Goal: Use online tool/utility: Utilize a website feature to perform a specific function

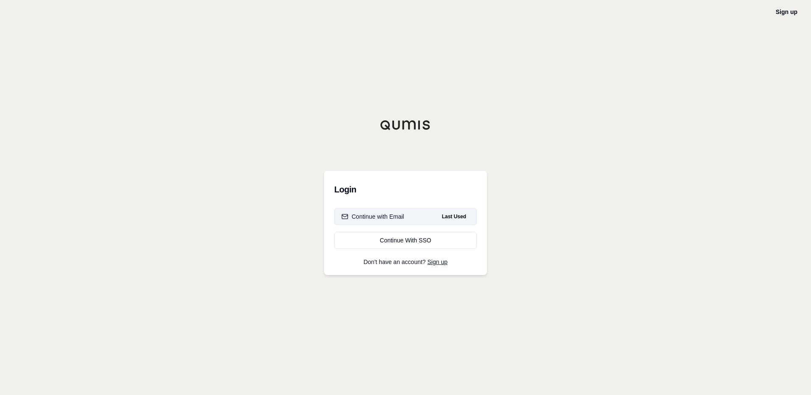
click at [387, 217] on div "Continue with Email" at bounding box center [372, 216] width 63 height 8
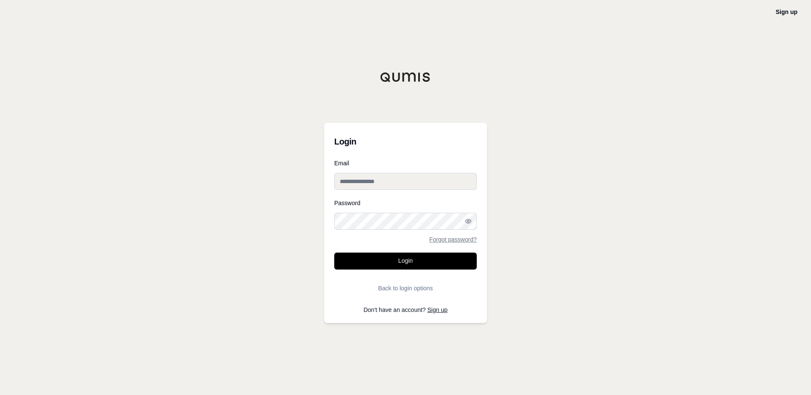
type input "**********"
click at [408, 178] on input "**********" at bounding box center [405, 181] width 142 height 17
drag, startPoint x: 642, startPoint y: 159, endPoint x: 617, endPoint y: 169, distance: 26.6
click at [641, 159] on div "**********" at bounding box center [405, 197] width 811 height 395
drag, startPoint x: 426, startPoint y: 263, endPoint x: 671, endPoint y: 302, distance: 247.7
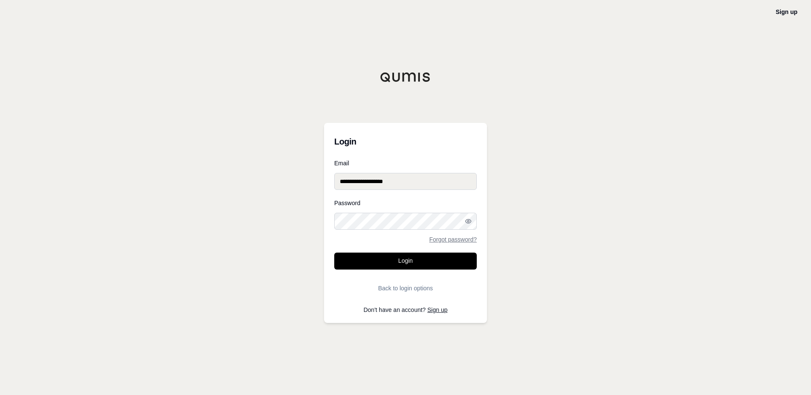
click at [427, 263] on button "Login" at bounding box center [405, 261] width 142 height 17
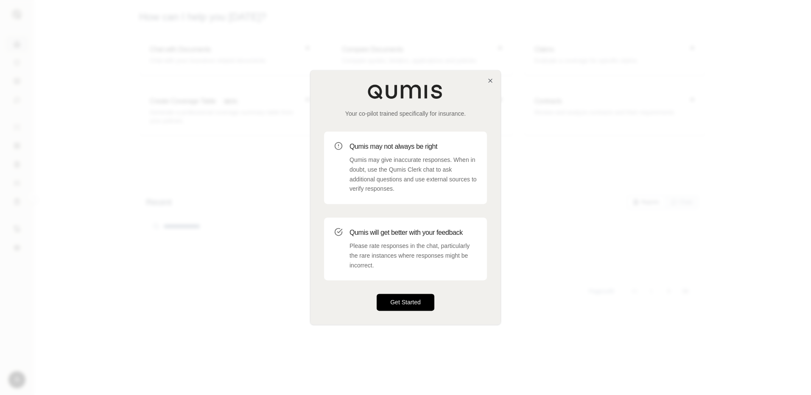
click at [408, 296] on button "Get Started" at bounding box center [405, 302] width 58 height 17
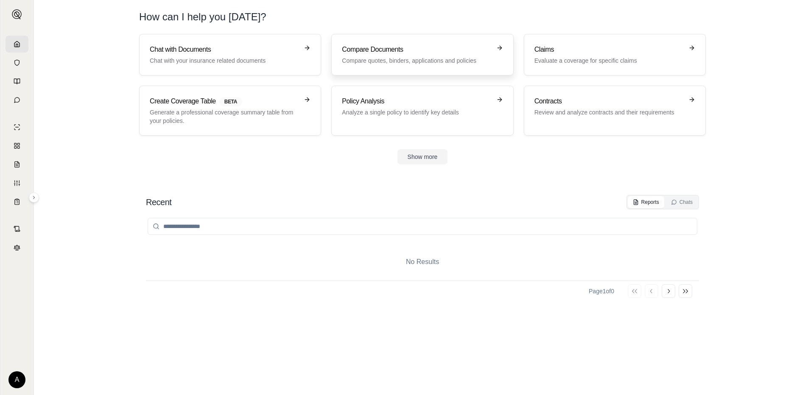
click at [425, 49] on h3 "Compare Documents" at bounding box center [416, 50] width 149 height 10
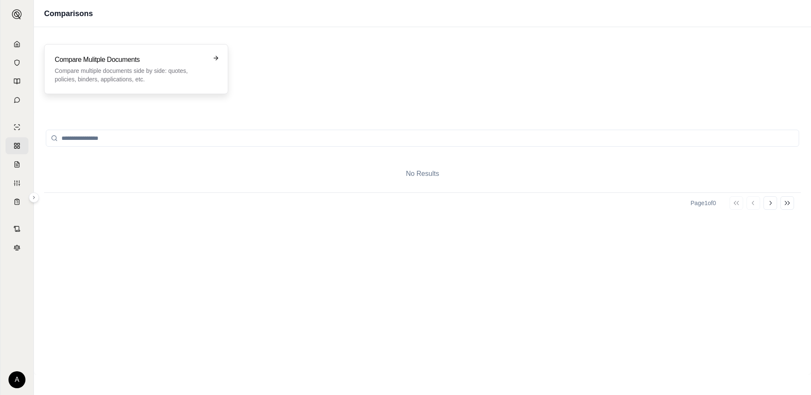
click at [148, 57] on h3 "Compare Mulitple Documents" at bounding box center [130, 60] width 151 height 10
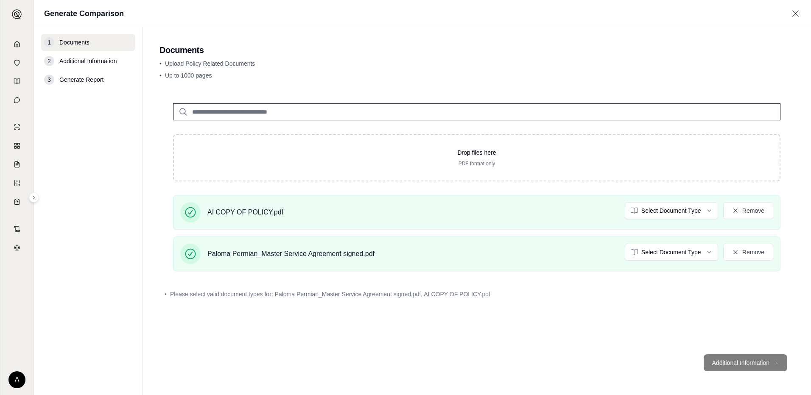
click at [745, 359] on footer "Additional Information →" at bounding box center [476, 363] width 634 height 31
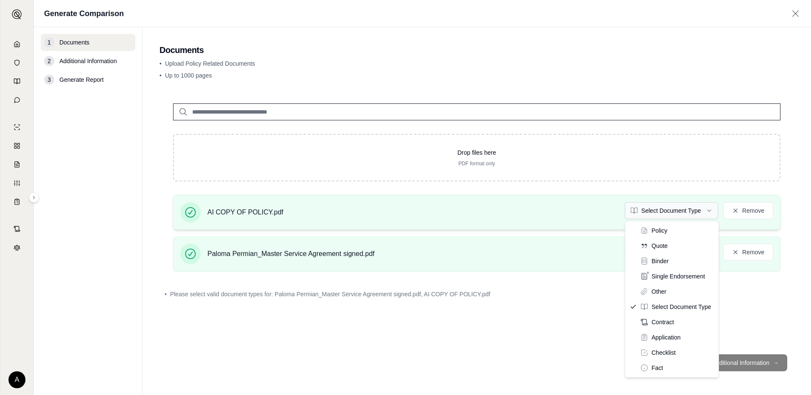
click at [687, 206] on html "A Generate Comparison 1 Documents 2 Additional Information 3 Generate Report Do…" at bounding box center [405, 197] width 811 height 395
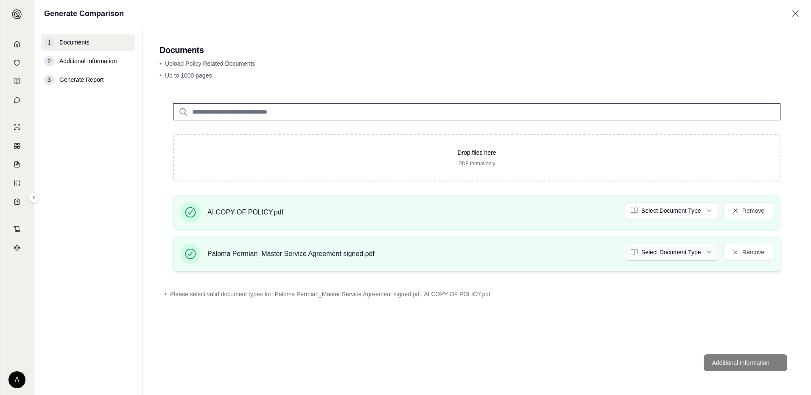
click at [671, 256] on html "A Generate Comparison 1 Documents 2 Additional Information 3 Generate Report Do…" at bounding box center [405, 197] width 811 height 395
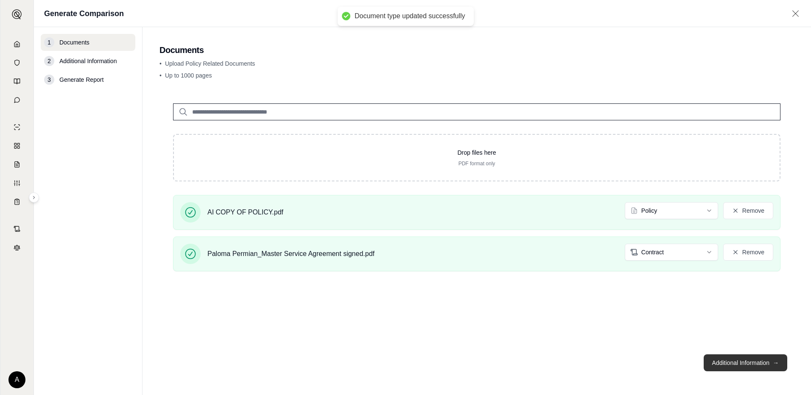
click at [735, 362] on button "Additional Information →" at bounding box center [745, 362] width 84 height 17
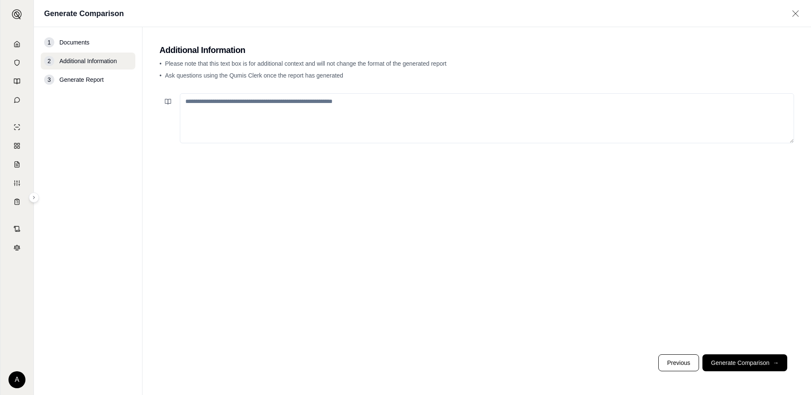
click at [733, 363] on button "Generate Comparison →" at bounding box center [744, 362] width 85 height 17
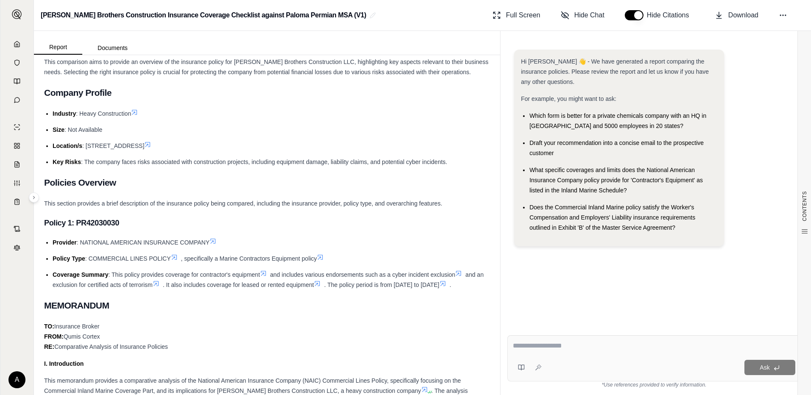
scroll to position [85, 0]
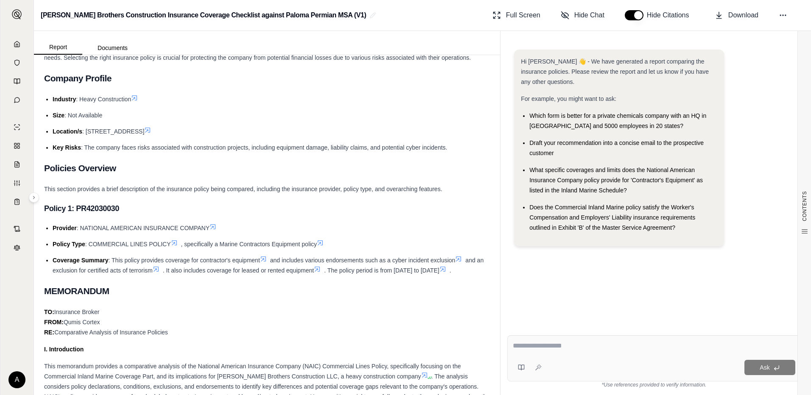
click at [561, 348] on textarea at bounding box center [654, 346] width 282 height 10
type textarea "**********"
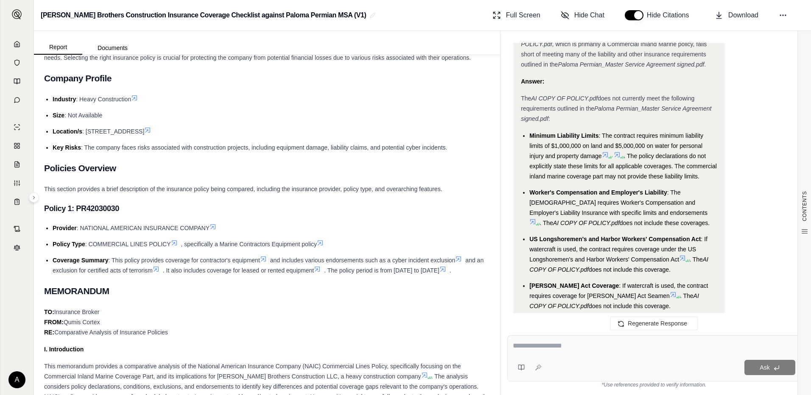
scroll to position [2174, 0]
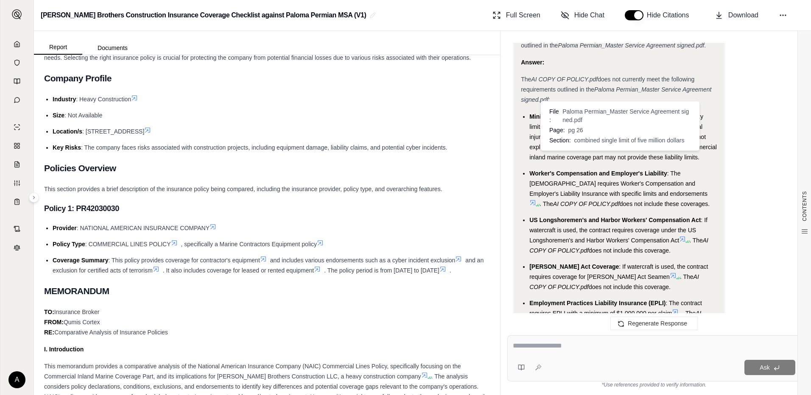
click at [619, 138] on icon at bounding box center [616, 135] width 5 height 5
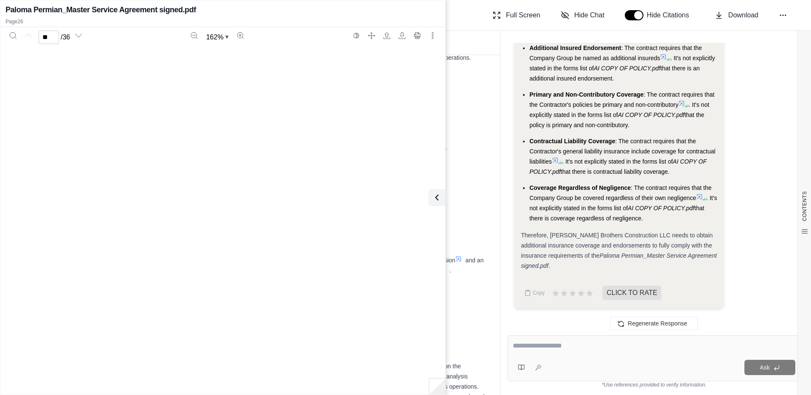
type input "**"
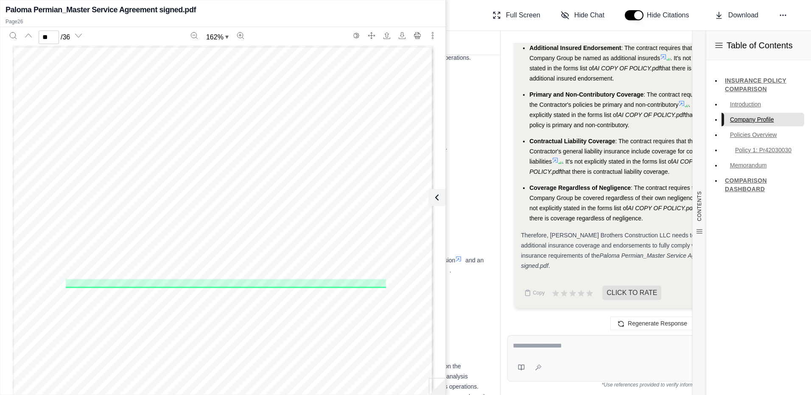
click at [777, 123] on link "Company Profile" at bounding box center [762, 120] width 83 height 14
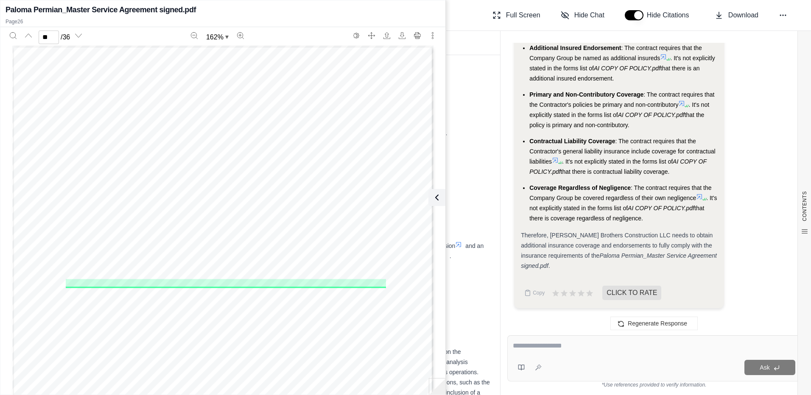
click at [436, 198] on icon at bounding box center [435, 197] width 10 height 10
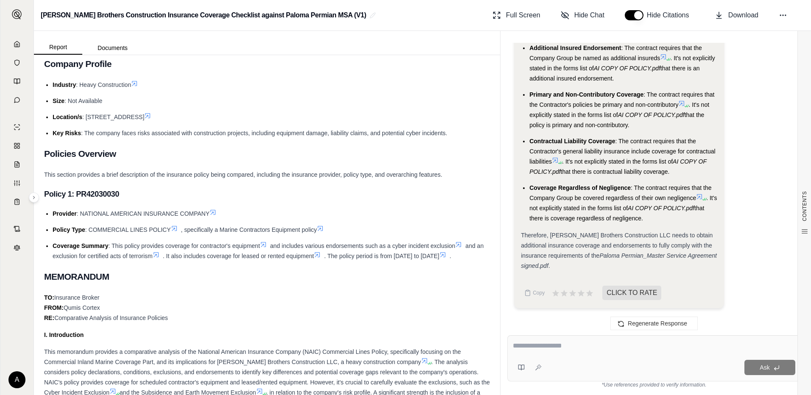
scroll to position [2640, 0]
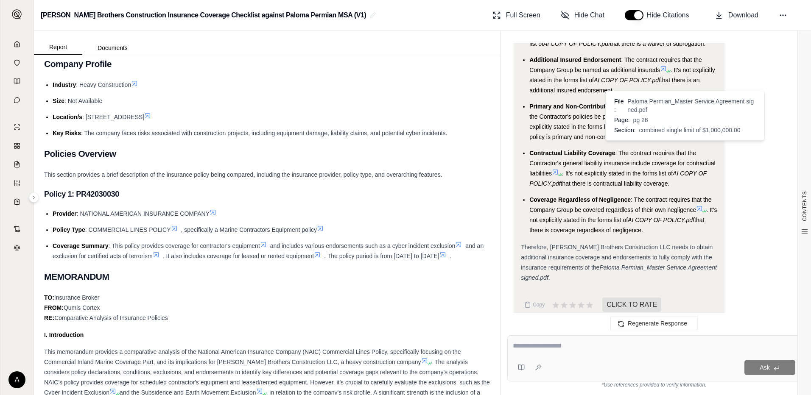
click at [682, 118] on icon at bounding box center [681, 115] width 5 height 5
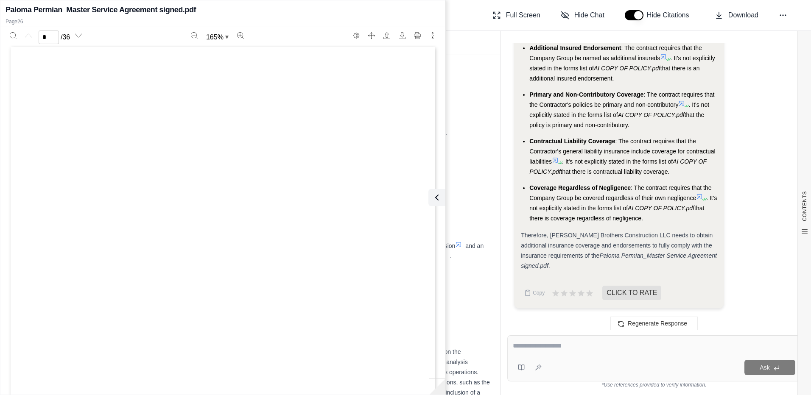
scroll to position [0, 0]
type input "**"
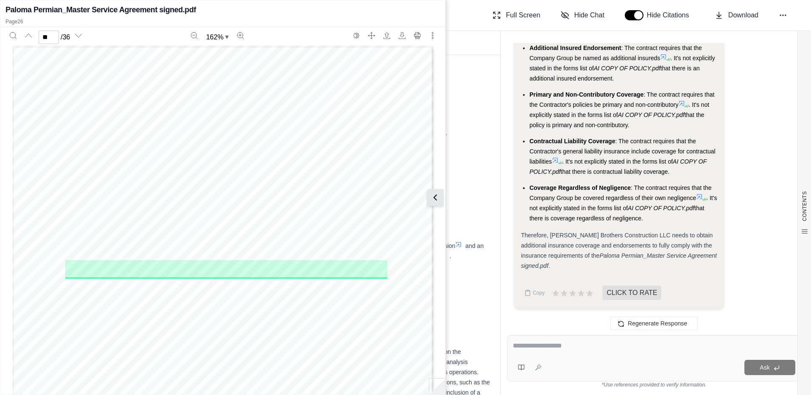
click at [440, 199] on button at bounding box center [434, 197] width 17 height 17
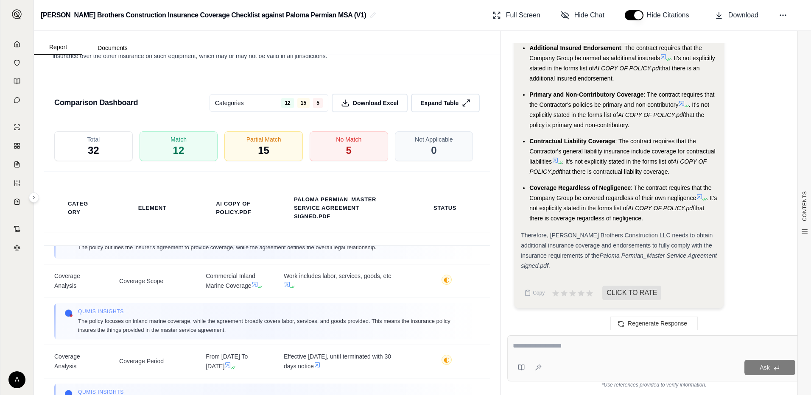
scroll to position [85, 0]
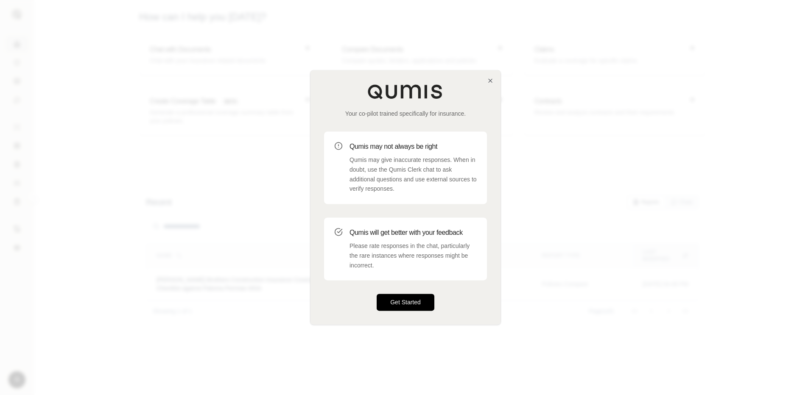
click at [417, 309] on button "Get Started" at bounding box center [405, 302] width 58 height 17
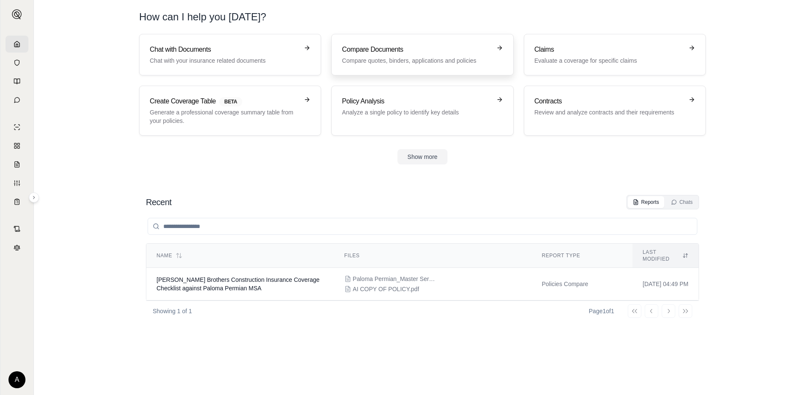
click at [377, 50] on h3 "Compare Documents" at bounding box center [416, 50] width 149 height 10
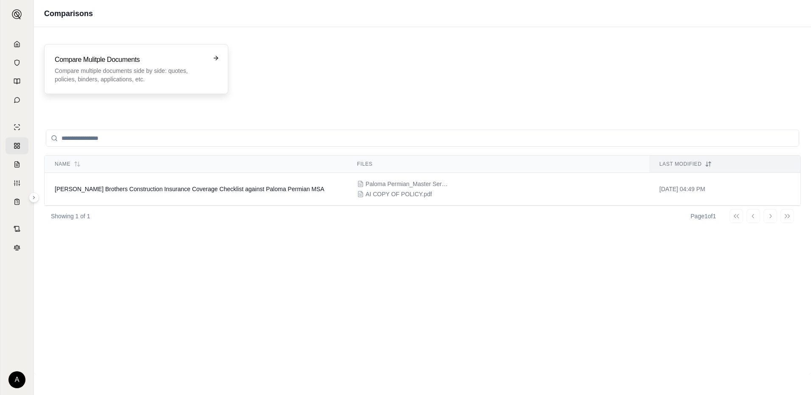
click at [187, 75] on p "Compare multiple documents side by side: quotes, policies, binders, application…" at bounding box center [130, 75] width 151 height 17
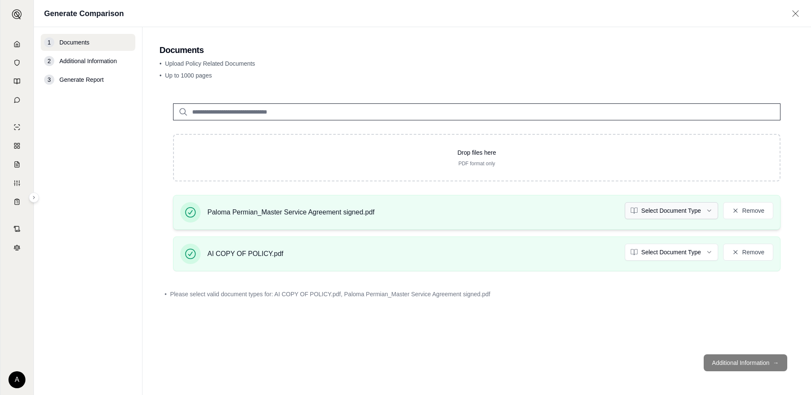
click at [694, 211] on html "A Generate Comparison 1 Documents 2 Additional Information 3 Generate Report Do…" at bounding box center [405, 197] width 811 height 395
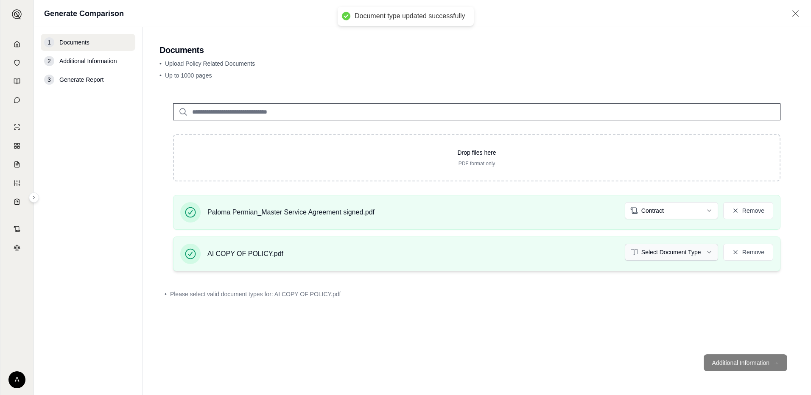
click at [665, 249] on html "Document type updated successfully A Generate Comparison 1 Documents 2 Addition…" at bounding box center [405, 197] width 811 height 395
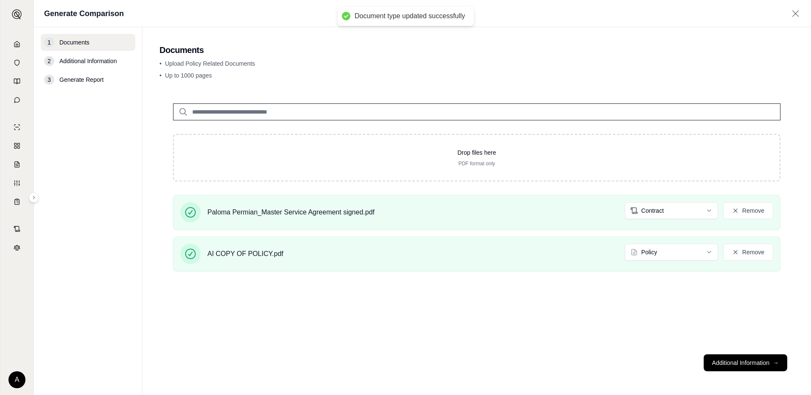
click at [731, 361] on button "Additional Information →" at bounding box center [745, 362] width 84 height 17
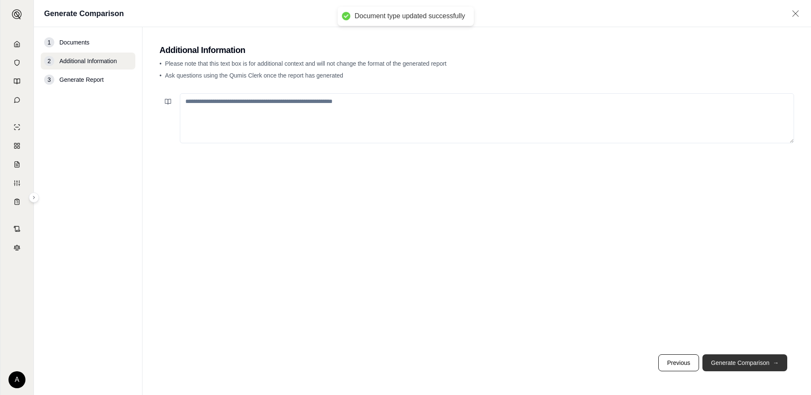
click at [730, 366] on button "Generate Comparison →" at bounding box center [744, 362] width 85 height 17
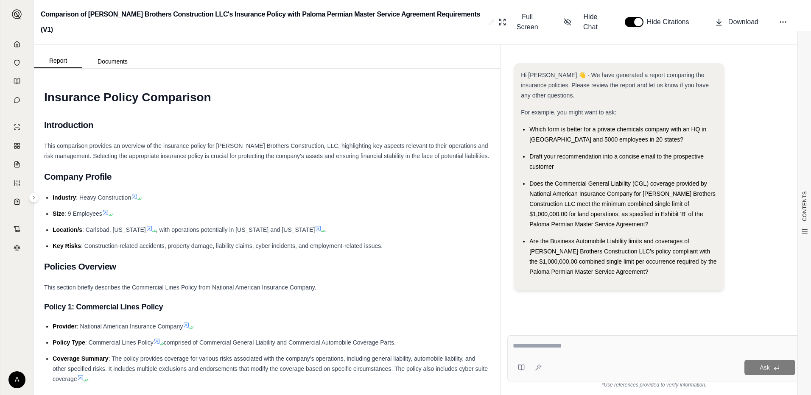
click at [536, 349] on textarea at bounding box center [654, 346] width 282 height 10
type textarea "**********"
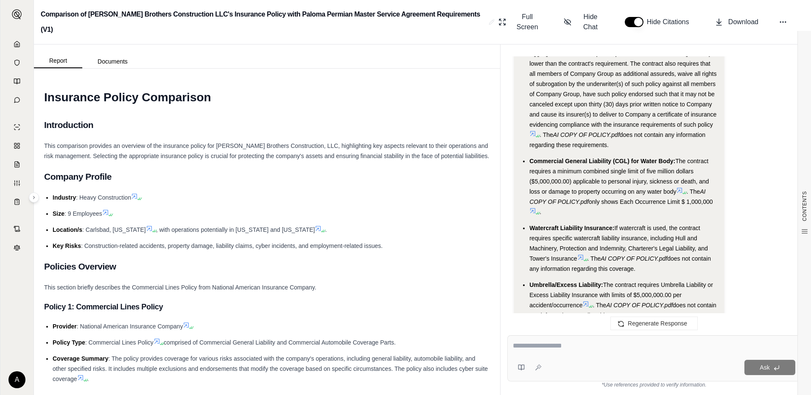
scroll to position [2537, 0]
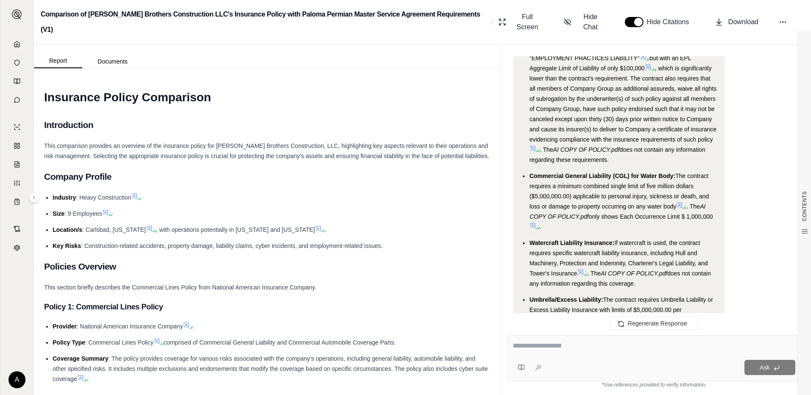
click at [569, 346] on textarea at bounding box center [654, 346] width 282 height 10
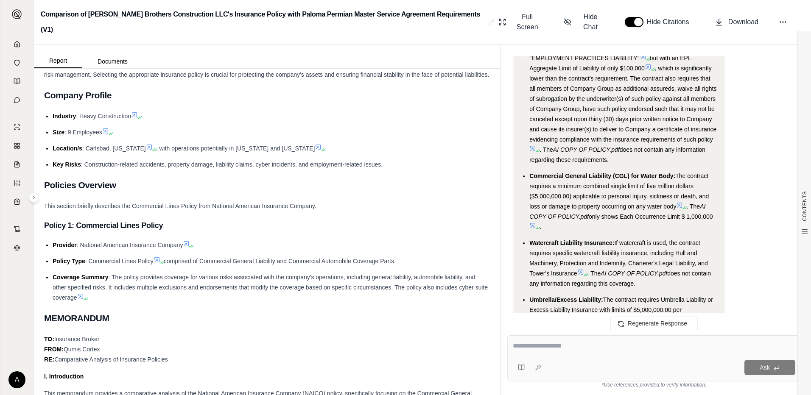
scroll to position [85, 0]
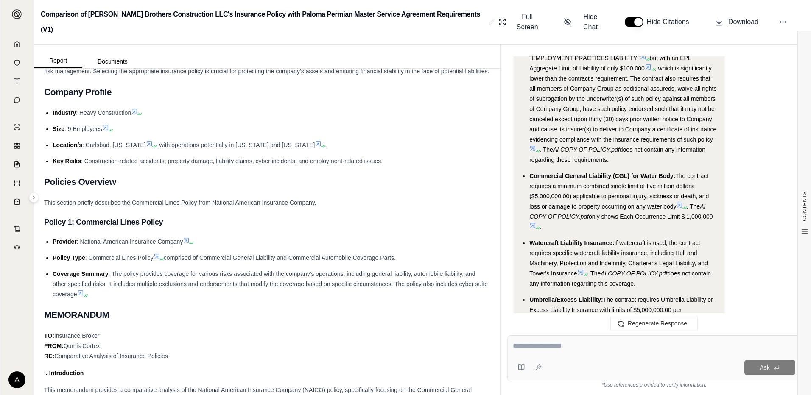
click at [576, 343] on textarea at bounding box center [654, 346] width 282 height 10
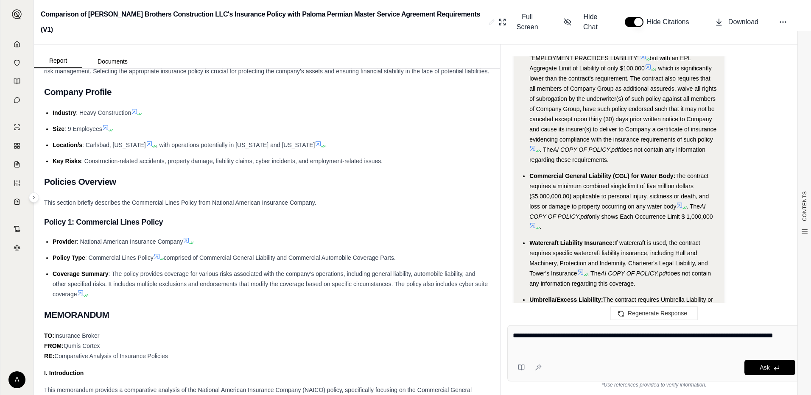
type textarea "**********"
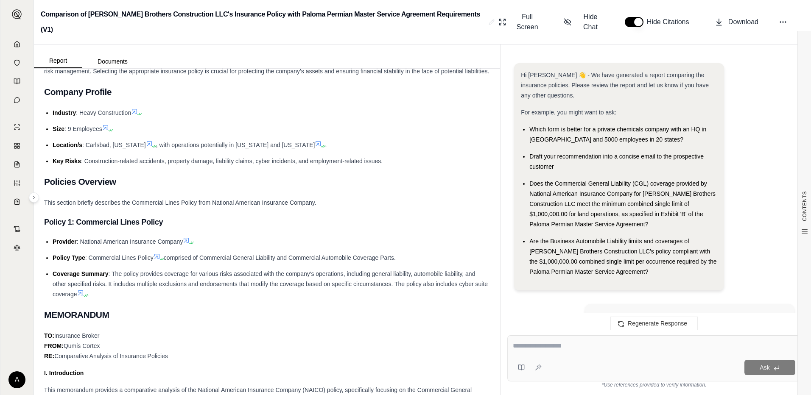
scroll to position [3347, 0]
